Goal: Information Seeking & Learning: Check status

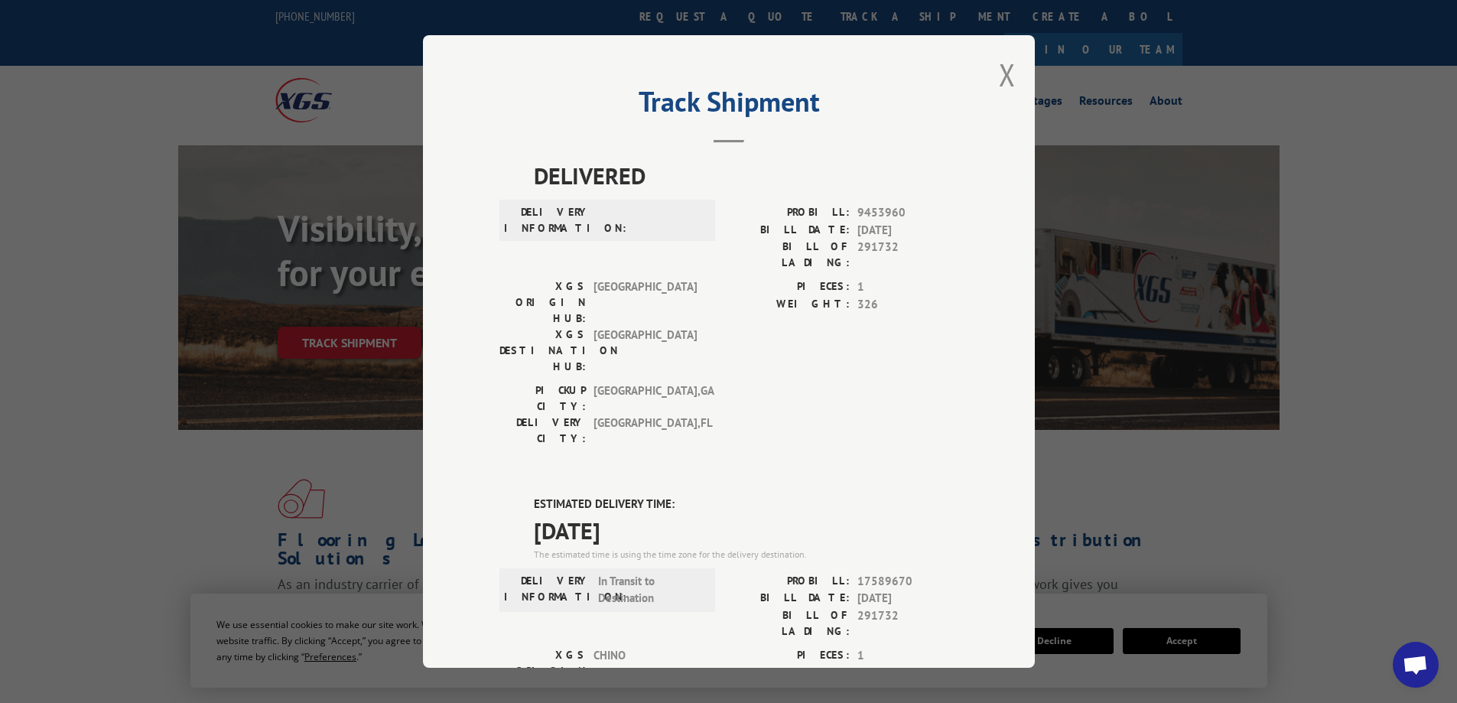
scroll to position [253, 0]
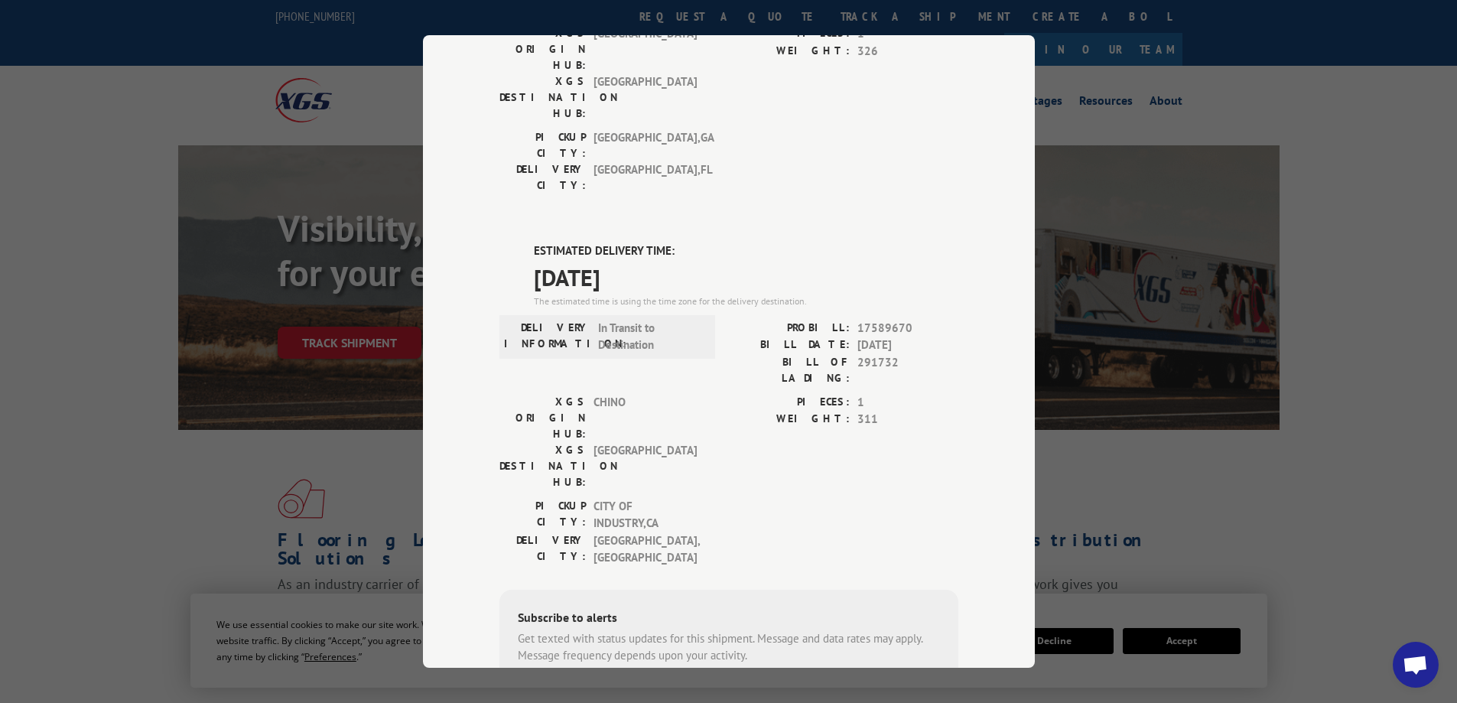
click at [1206, 445] on div "Track Shipment DELIVERED DELIVERY INFORMATION: PROBILL: 9453960 BILL DATE: [DAT…" at bounding box center [728, 351] width 1457 height 703
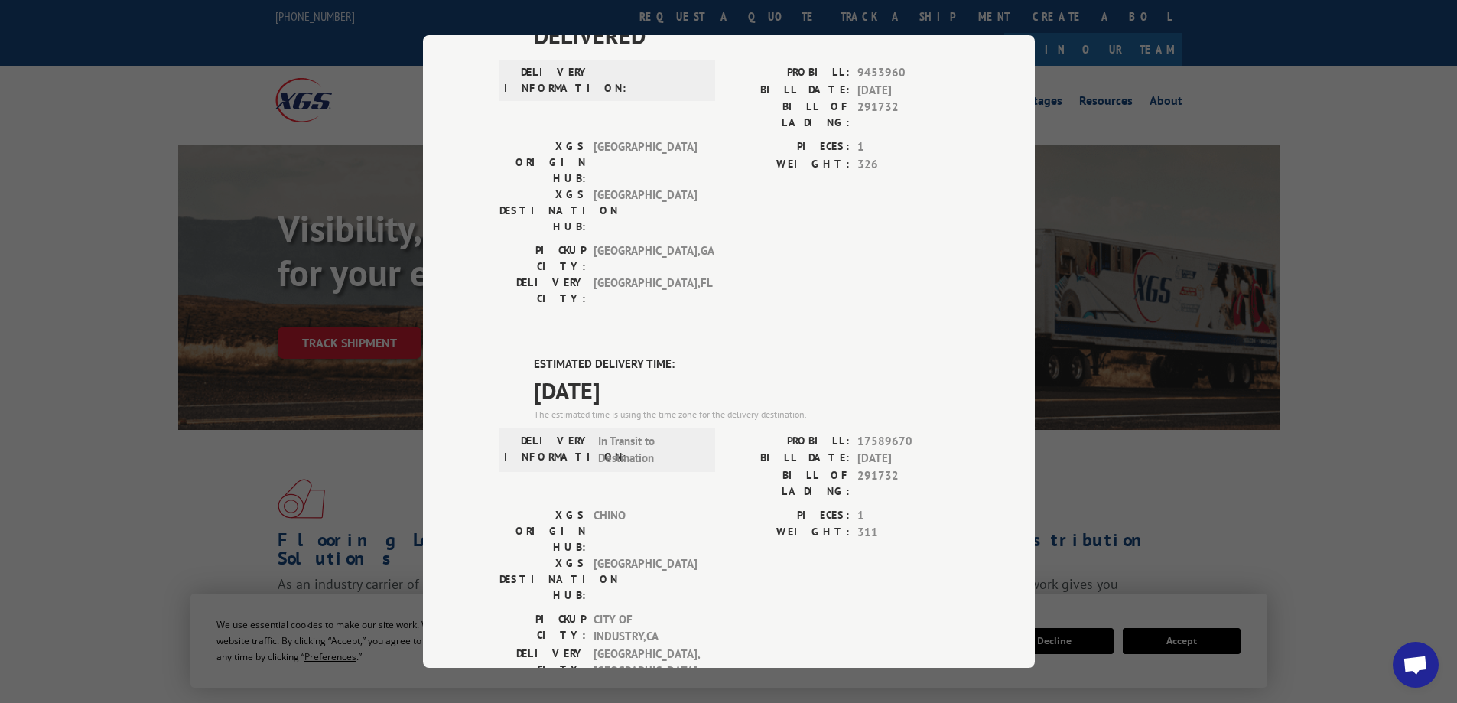
scroll to position [0, 0]
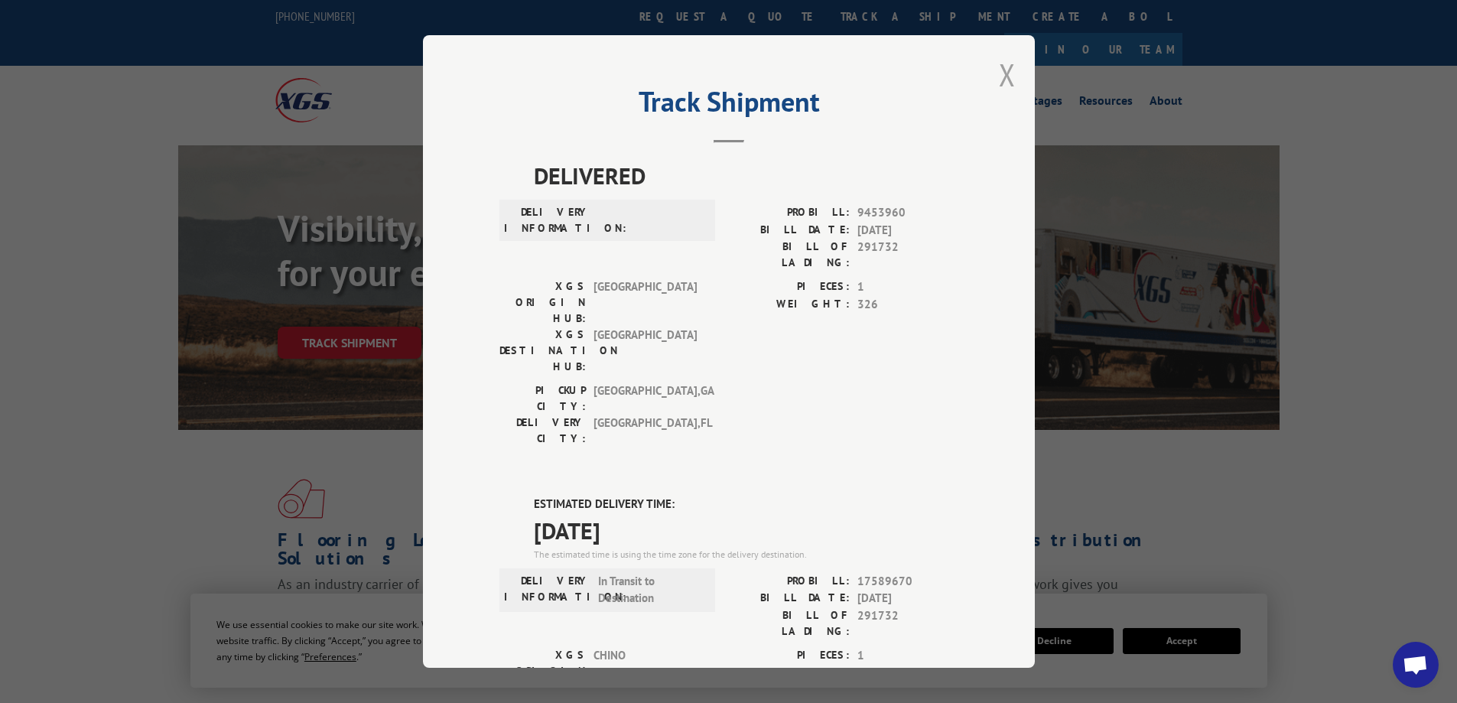
click at [999, 76] on button "Close modal" at bounding box center [1007, 74] width 17 height 41
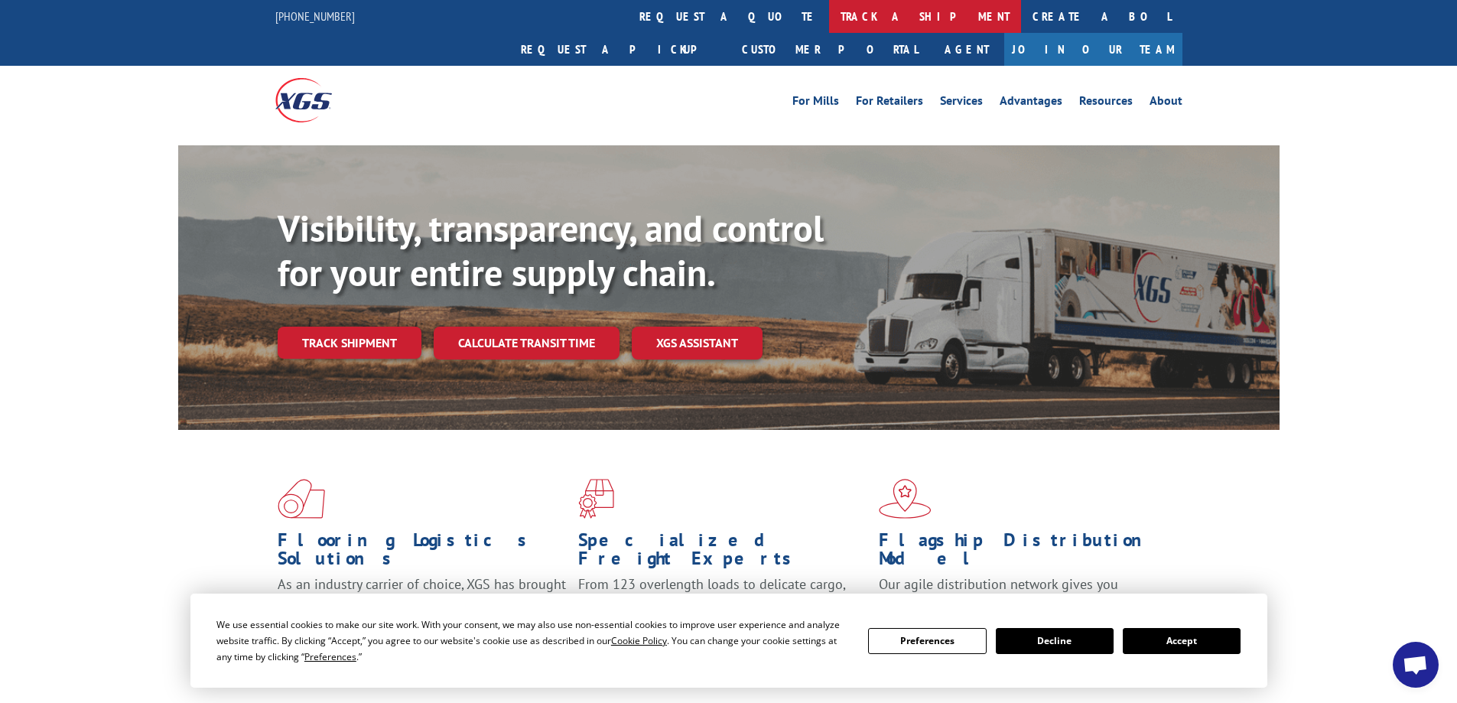
click at [829, 18] on link "track a shipment" at bounding box center [925, 16] width 192 height 33
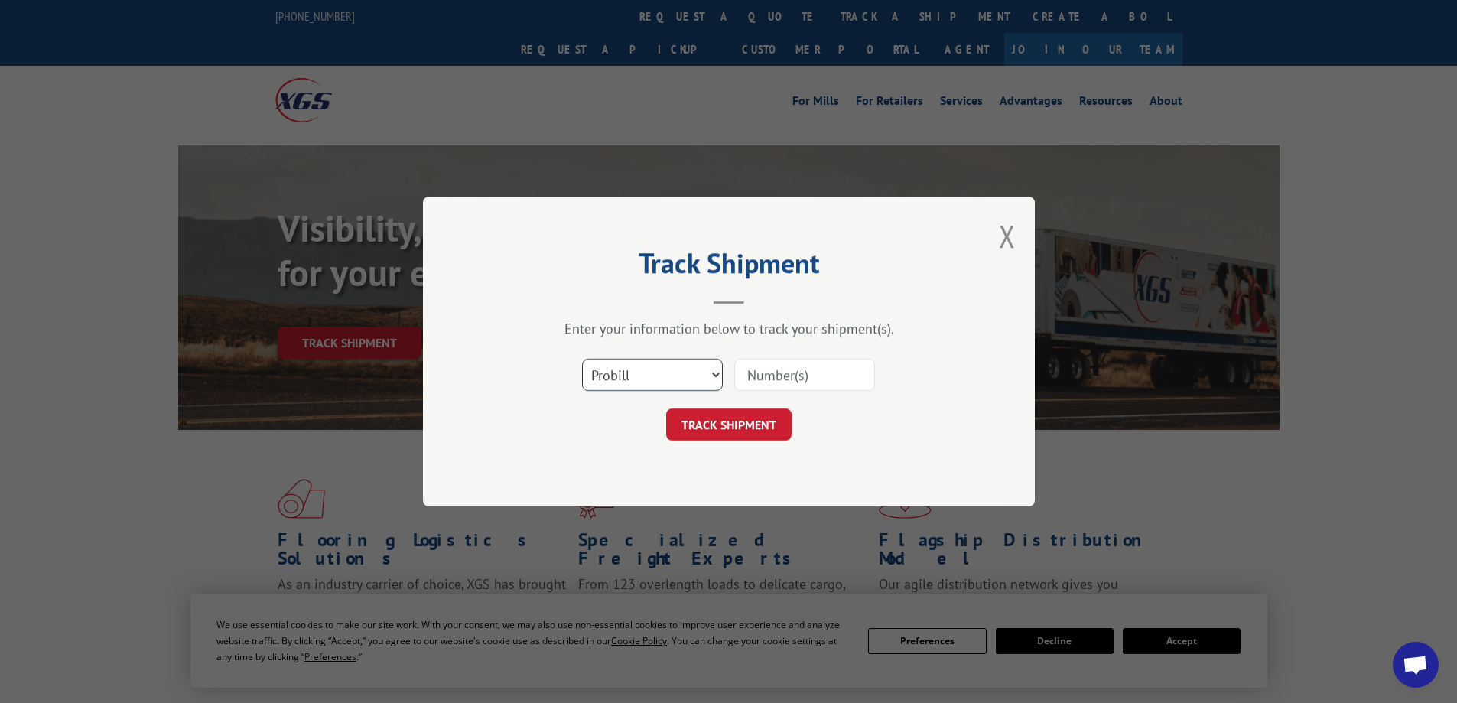
click at [714, 371] on select "Select category... Probill BOL PO" at bounding box center [652, 375] width 141 height 32
select select "bol"
click at [582, 359] on select "Select category... Probill BOL PO" at bounding box center [652, 375] width 141 height 32
click at [765, 377] on input at bounding box center [804, 375] width 141 height 32
click at [841, 378] on input at bounding box center [804, 375] width 141 height 32
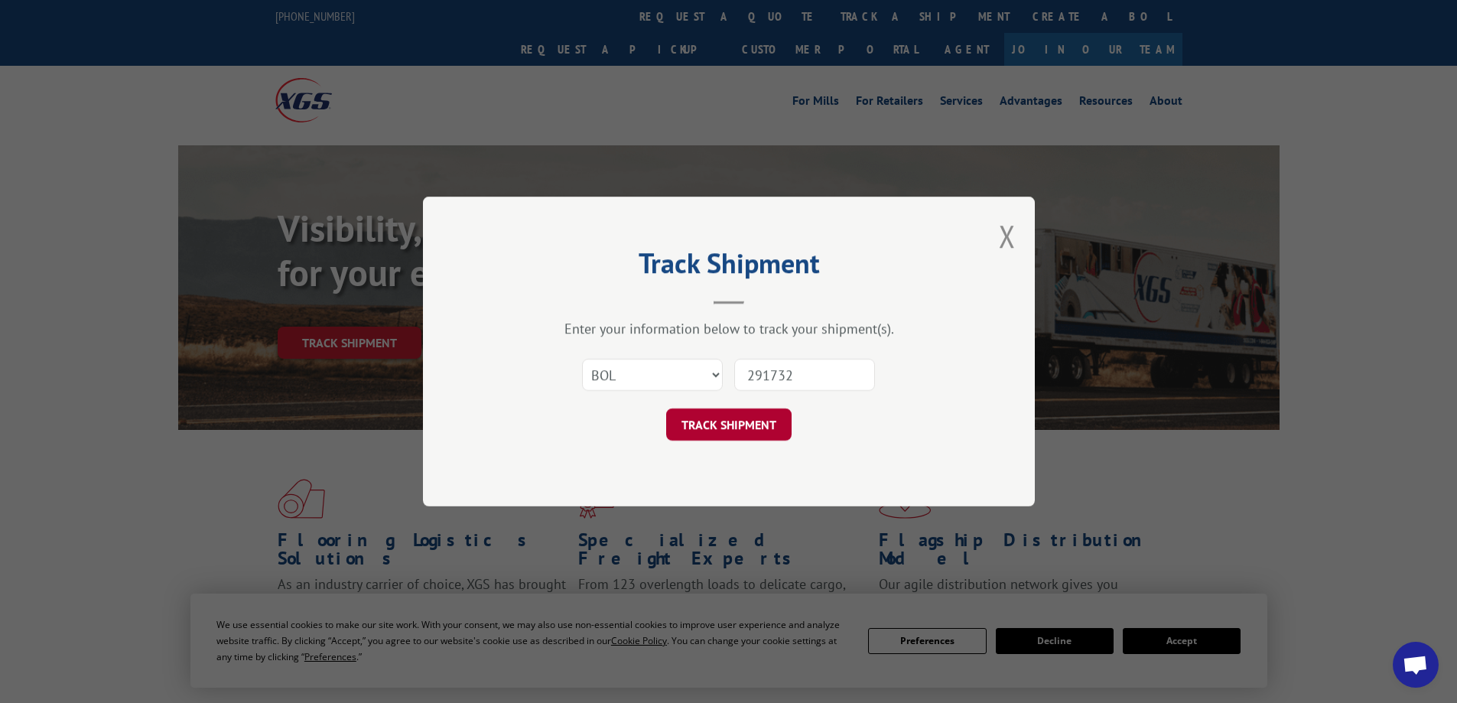
type input "291732"
click at [727, 423] on button "TRACK SHIPMENT" at bounding box center [728, 424] width 125 height 32
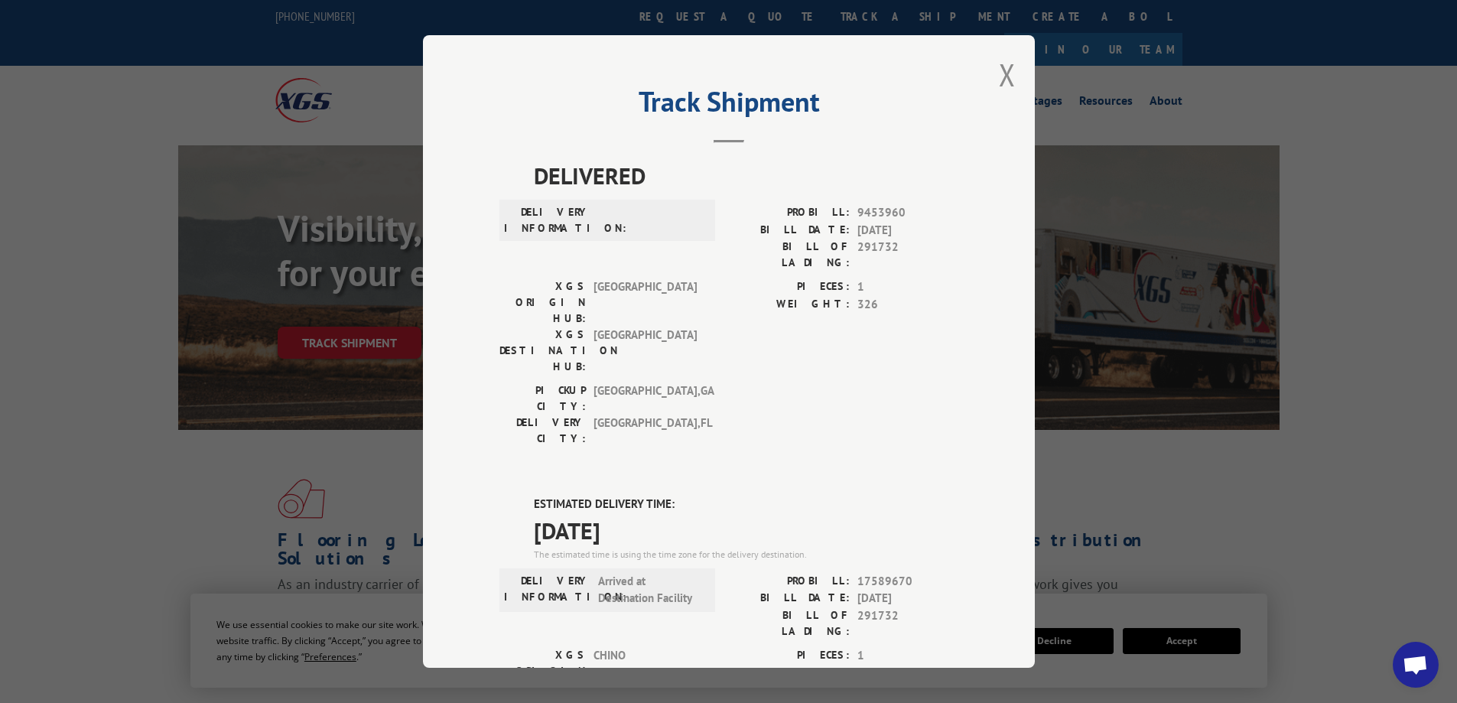
drag, startPoint x: 1355, startPoint y: 207, endPoint x: 1341, endPoint y: 174, distance: 35.6
click at [1355, 193] on div "Track Shipment DELIVERED DELIVERY INFORMATION: PROBILL: 9453960 BILL DATE: [DAT…" at bounding box center [728, 351] width 1457 height 703
drag, startPoint x: 1001, startPoint y: 79, endPoint x: 980, endPoint y: 49, distance: 36.3
click at [1001, 74] on button "Close modal" at bounding box center [1007, 74] width 17 height 41
